Goal: Check status

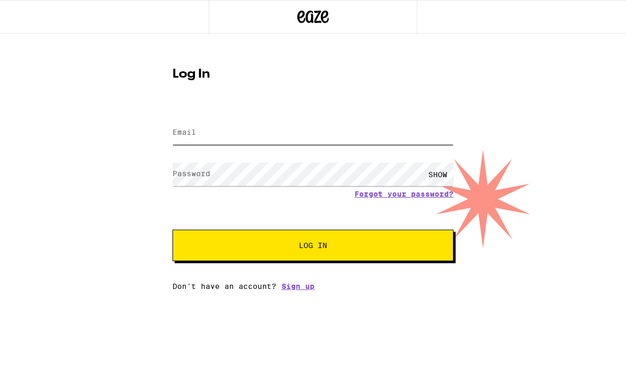
type input "[EMAIL_ADDRESS][DOMAIN_NAME]"
click at [313, 247] on button "Log In" at bounding box center [312, 245] width 281 height 31
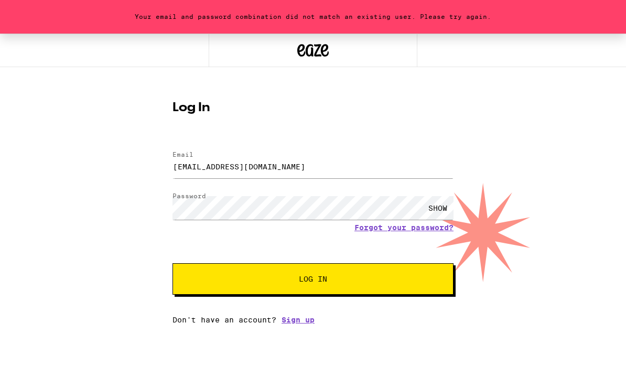
click at [386, 279] on span "Log In" at bounding box center [313, 278] width 196 height 7
click at [450, 204] on div "SHOW" at bounding box center [437, 208] width 31 height 24
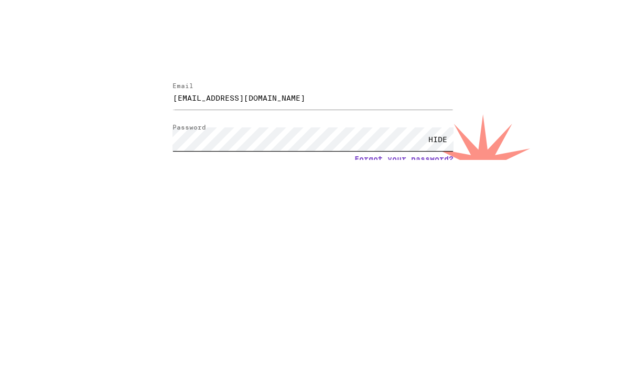
click at [313, 263] on button "Log In" at bounding box center [312, 278] width 281 height 31
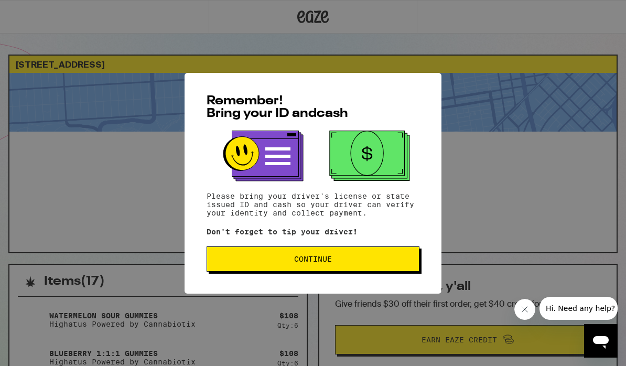
click at [381, 263] on span "Continue" at bounding box center [312, 258] width 195 height 7
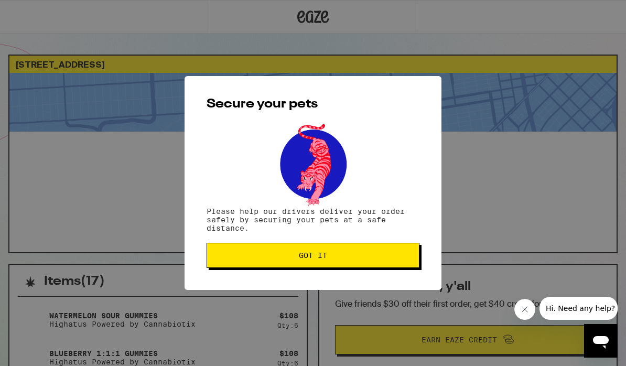
click at [385, 255] on span "Got it" at bounding box center [312, 255] width 195 height 7
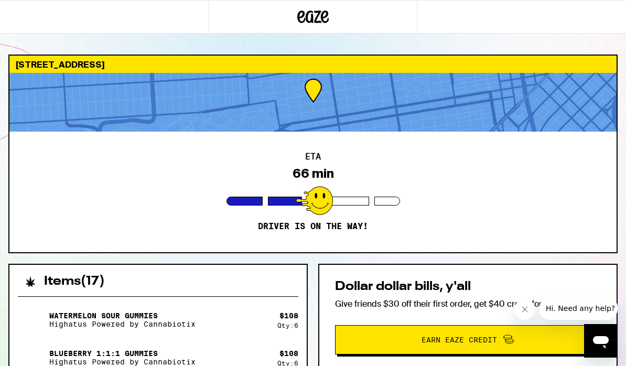
click at [0, 252] on div "[STREET_ADDRESS] ETA 66 min Driver is on the way! Items ( 17 ) Watermelon Sour …" at bounding box center [313, 313] width 626 height 516
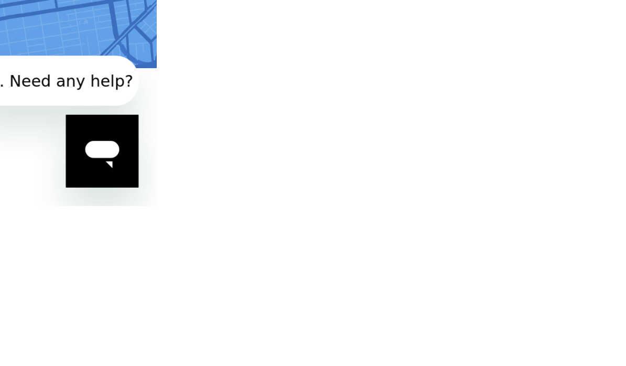
click at [187, 47] on div at bounding box center [144, 76] width 289 height 59
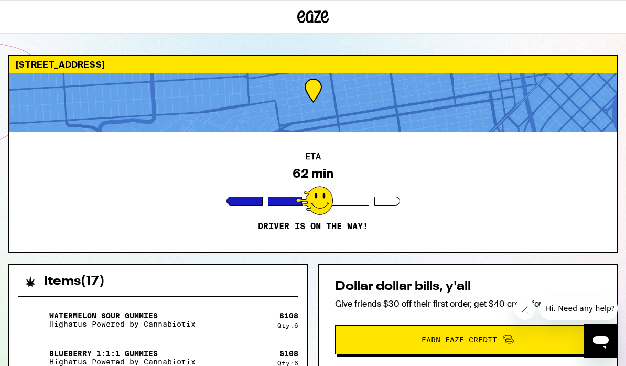
click at [500, 106] on div at bounding box center [312, 102] width 607 height 59
click at [390, 104] on div at bounding box center [312, 102] width 607 height 59
click at [394, 101] on div at bounding box center [312, 102] width 607 height 59
click at [510, 104] on div at bounding box center [312, 102] width 607 height 59
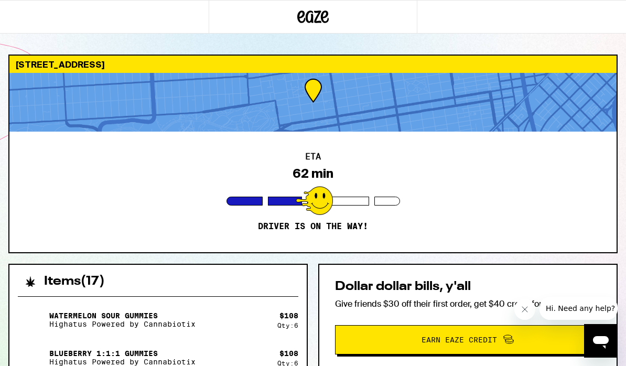
click at [45, 358] on img at bounding box center [32, 357] width 29 height 29
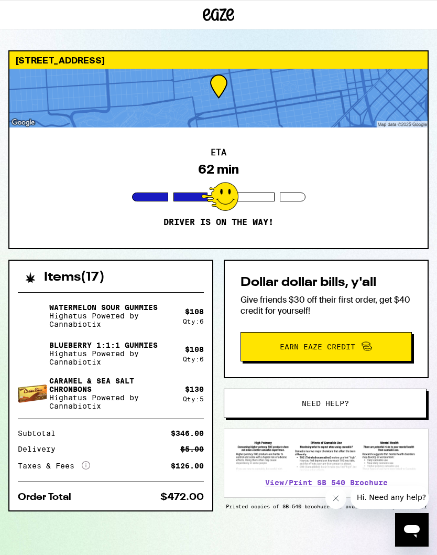
click at [339, 365] on icon "Close message from company" at bounding box center [335, 498] width 8 height 8
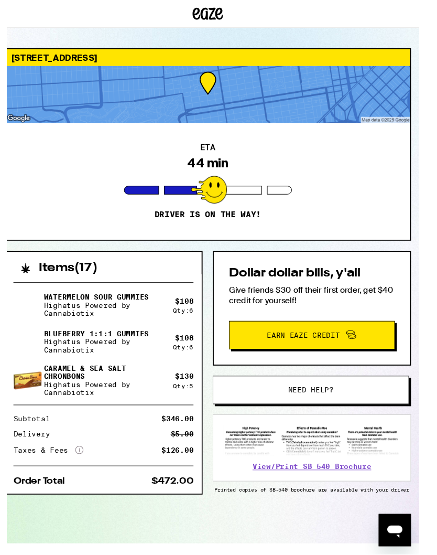
scroll to position [18, 0]
